Goal: Task Accomplishment & Management: Use online tool/utility

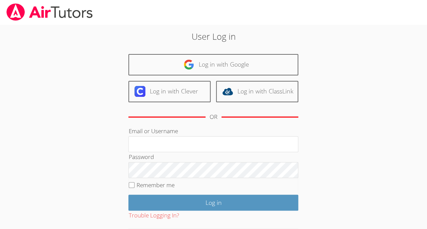
click at [147, 97] on link "Log in with Clever" at bounding box center [169, 91] width 82 height 21
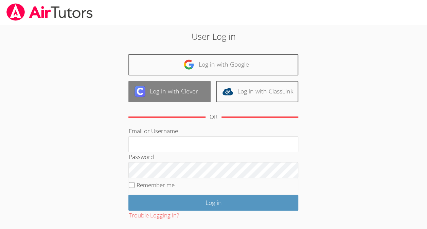
drag, startPoint x: 0, startPoint y: 0, endPoint x: 147, endPoint y: 97, distance: 176.1
click at [147, 97] on link "Log in with Clever" at bounding box center [169, 91] width 82 height 21
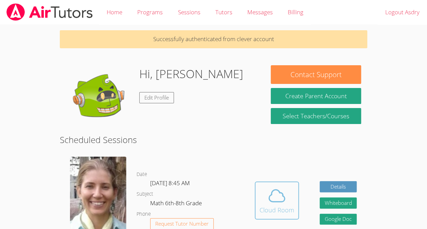
click at [264, 208] on div "Cloud Room" at bounding box center [277, 210] width 35 height 10
click at [284, 197] on icon at bounding box center [277, 196] width 16 height 12
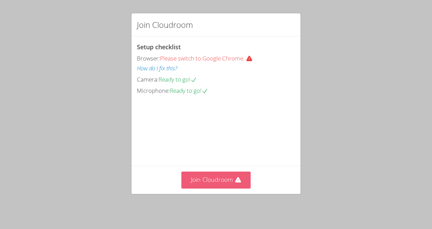
click at [229, 184] on button "Join Cloudroom" at bounding box center [217, 180] width 70 height 17
click at [228, 184] on button "Join Cloudroom" at bounding box center [217, 180] width 70 height 17
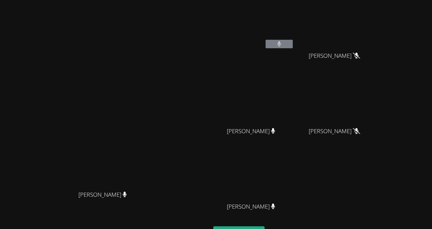
scroll to position [56, 0]
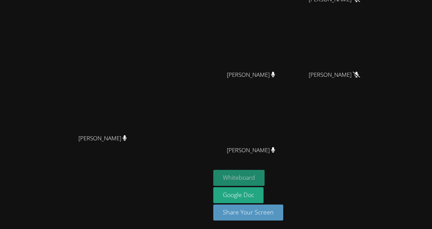
click at [265, 178] on button "Whiteboard" at bounding box center [238, 178] width 51 height 16
click at [138, 72] on video at bounding box center [105, 73] width 102 height 116
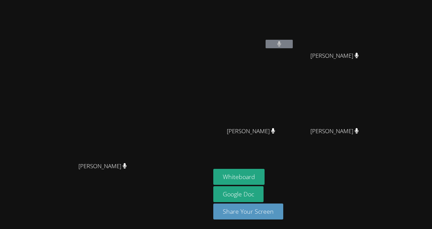
scroll to position [0, 0]
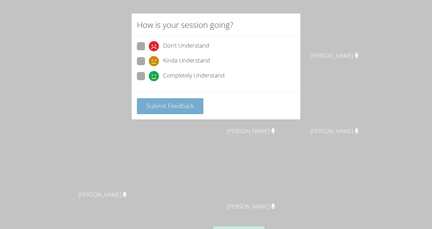
click at [162, 106] on span "Submit Feedback" at bounding box center [170, 106] width 48 height 8
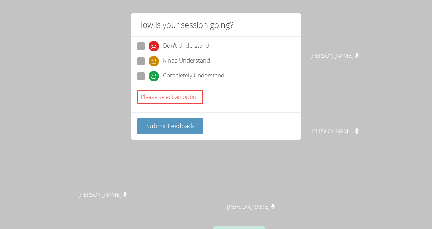
click at [165, 94] on div "Please select an option" at bounding box center [170, 97] width 67 height 15
drag, startPoint x: 165, startPoint y: 94, endPoint x: 143, endPoint y: 78, distance: 27.2
click at [143, 78] on div "Don't Understand Kinda Understand Completely Understand Please select an option" at bounding box center [216, 74] width 158 height 65
click at [149, 81] on span at bounding box center [149, 81] width 0 height 0
click at [149, 78] on input "Completely Understand" at bounding box center [152, 75] width 6 height 6
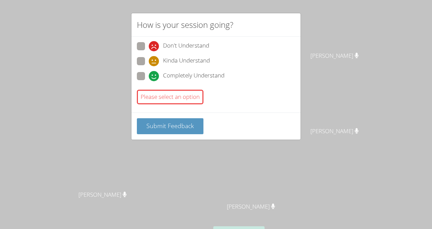
radio input "true"
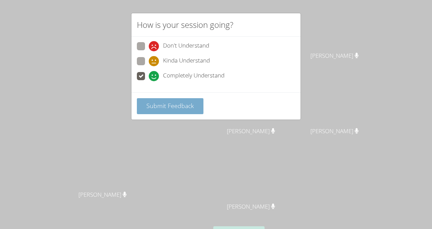
click at [154, 103] on span "Submit Feedback" at bounding box center [170, 106] width 48 height 8
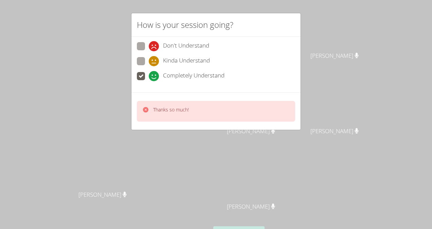
click at [146, 107] on icon at bounding box center [145, 109] width 5 height 5
drag, startPoint x: 146, startPoint y: 107, endPoint x: 144, endPoint y: 82, distance: 25.9
click at [0, 0] on form "Don't Understand Kinda Understand Completely Understand Thanks so much!" at bounding box center [0, 0] width 0 height 0
drag, startPoint x: 144, startPoint y: 82, endPoint x: 138, endPoint y: 80, distance: 6.3
click at [138, 80] on label "Completely Understand" at bounding box center [181, 76] width 88 height 9
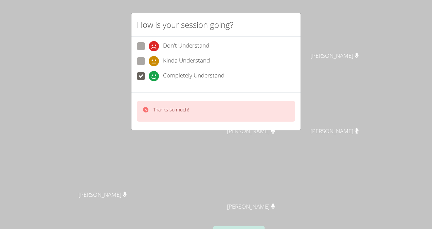
click at [149, 78] on input "Completely Understand" at bounding box center [152, 75] width 6 height 6
click at [138, 80] on body "Diana Andrade Diana Andrade Asdry Suzana Dominguez Oswaldo Lopez Lopez Oswaldo …" at bounding box center [216, 114] width 432 height 229
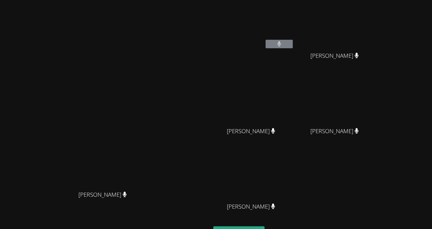
drag, startPoint x: 138, startPoint y: 80, endPoint x: 157, endPoint y: 89, distance: 21.0
click at [156, 89] on video at bounding box center [105, 130] width 102 height 116
